Goal: Information Seeking & Learning: Learn about a topic

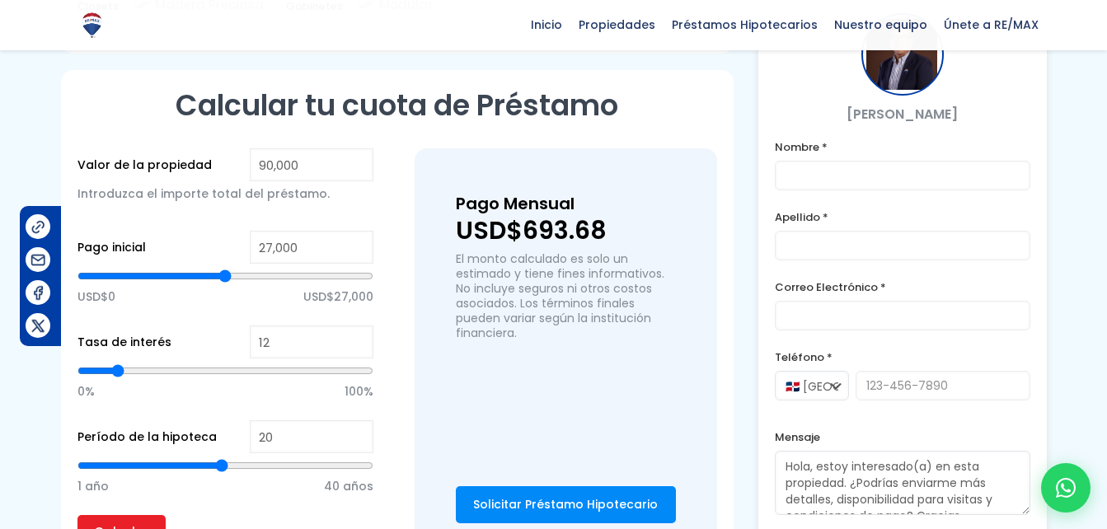
scroll to position [1236, 0]
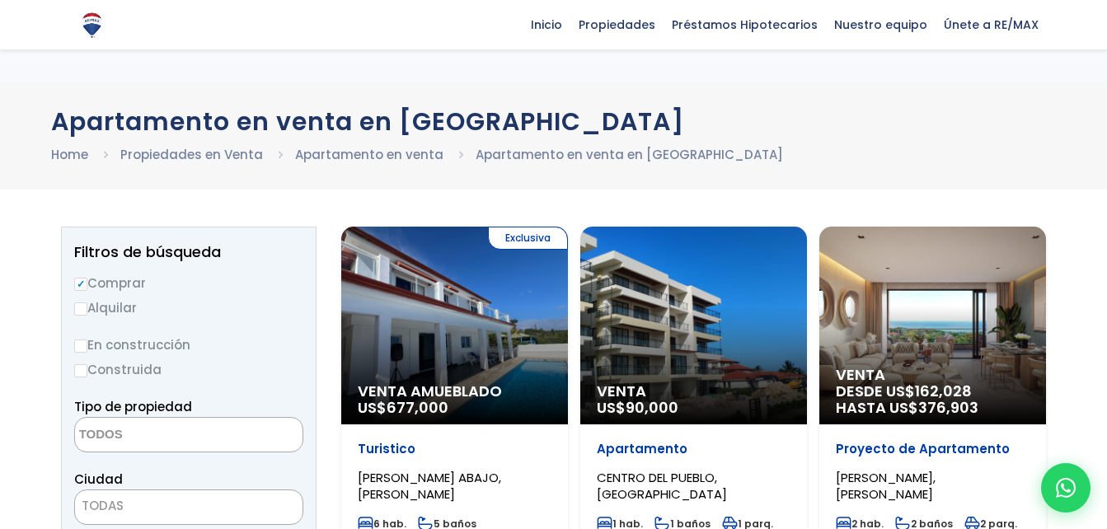
select select
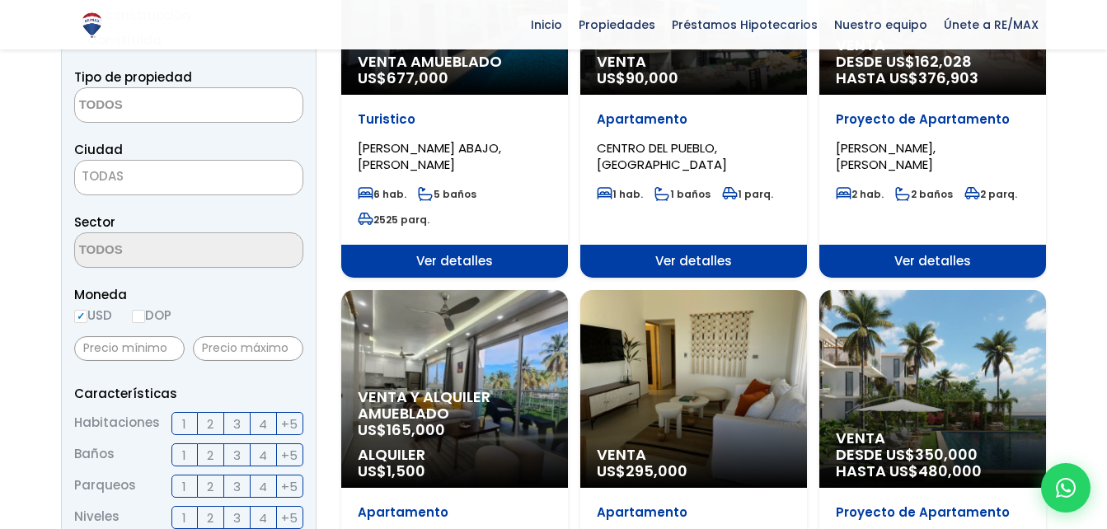
scroll to position [247, 0]
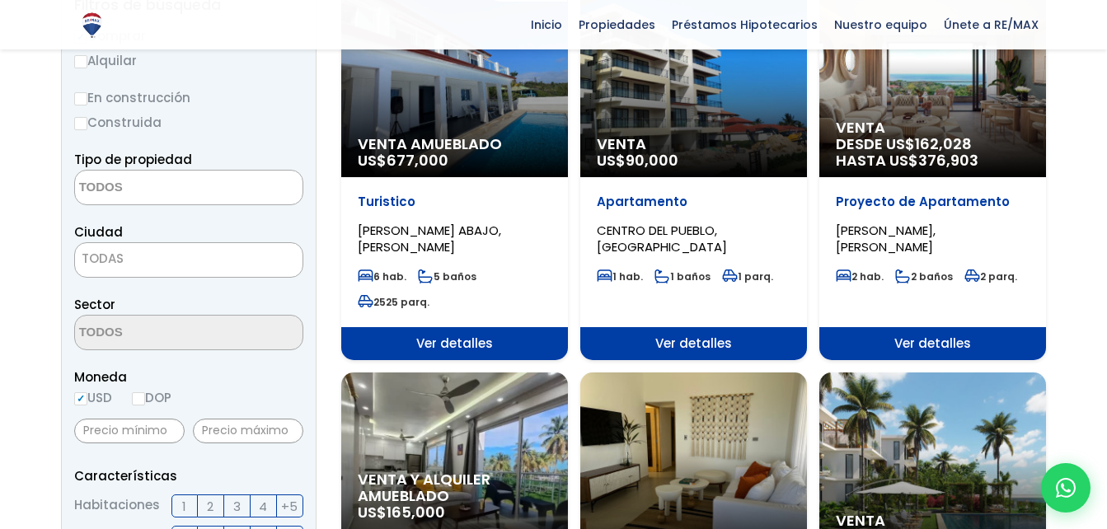
click at [934, 189] on div "Proyecto de Apartamento CATALINA ARRIBA, CABRERA 2 hab. 2 baños 2 parq." at bounding box center [932, 252] width 227 height 150
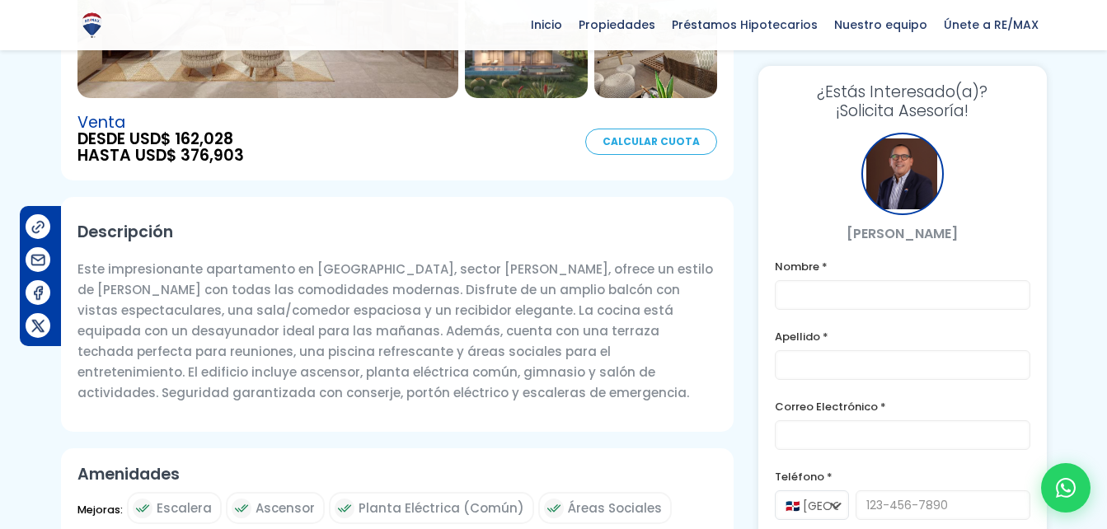
scroll to position [333, 0]
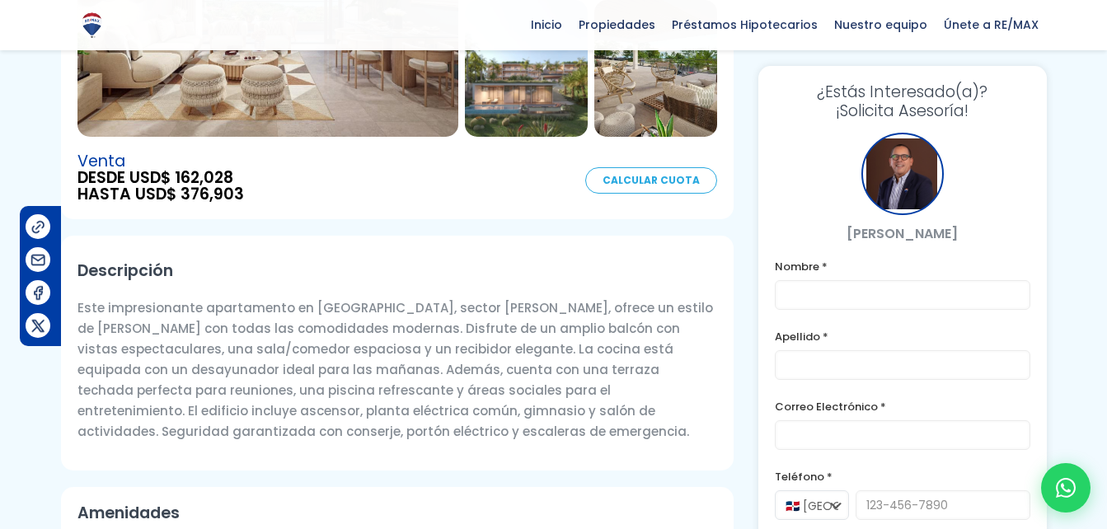
click at [617, 176] on link "Calcular Cuota" at bounding box center [651, 180] width 132 height 26
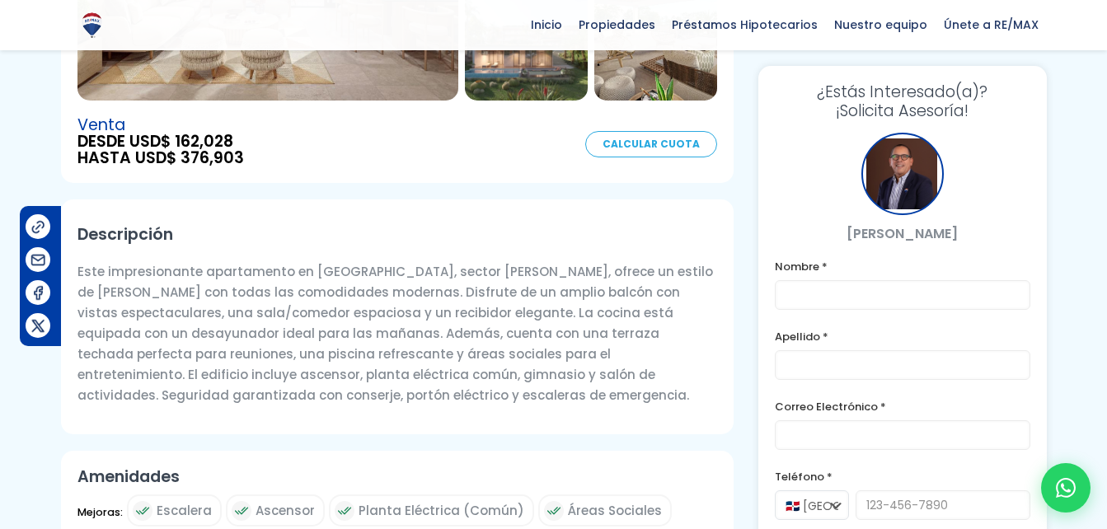
scroll to position [316, 0]
